Goal: Book appointment/travel/reservation

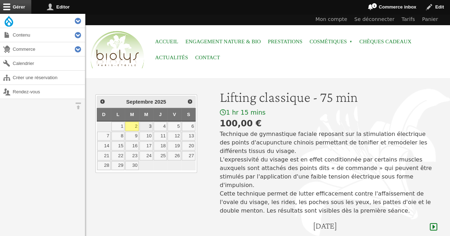
click at [150, 126] on link "3" at bounding box center [146, 126] width 14 height 9
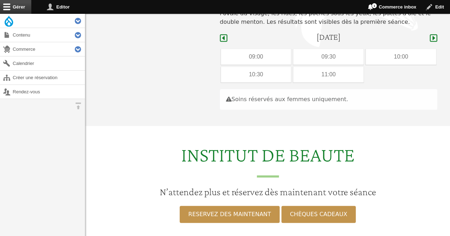
scroll to position [212, 0]
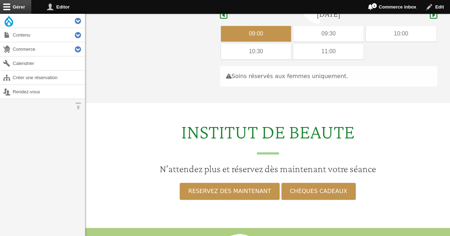
click at [246, 26] on div "09:00" at bounding box center [256, 34] width 70 height 16
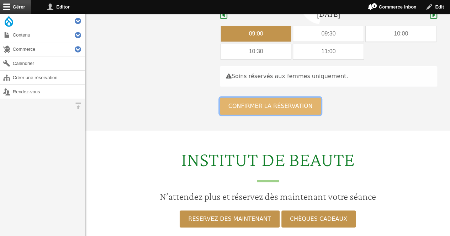
click at [246, 98] on button "Confirmer la réservation" at bounding box center [270, 106] width 101 height 17
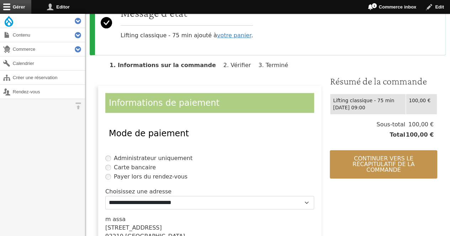
scroll to position [86, 0]
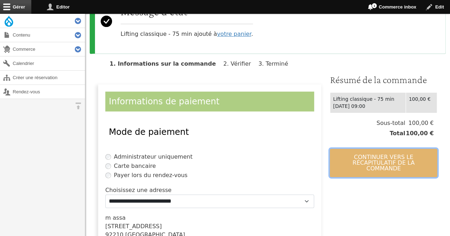
click at [379, 155] on button "Continuer vers le récapitulatif de la commande" at bounding box center [383, 163] width 107 height 28
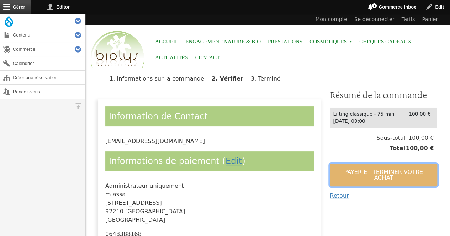
click at [373, 167] on button "Payer et terminer votre achat" at bounding box center [383, 175] width 107 height 23
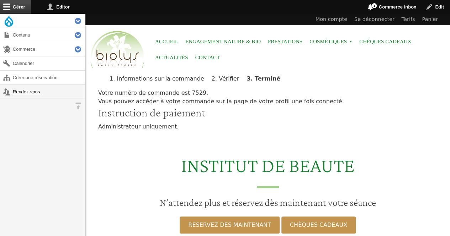
click at [23, 89] on link "Rendez-vous" at bounding box center [42, 92] width 85 height 14
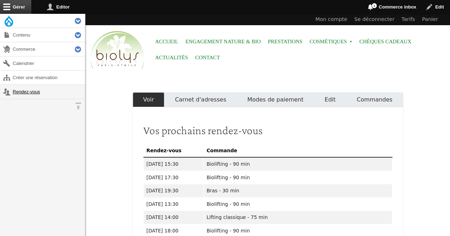
click at [33, 89] on link "Rendez-vous" at bounding box center [42, 92] width 85 height 14
